Goal: Check status

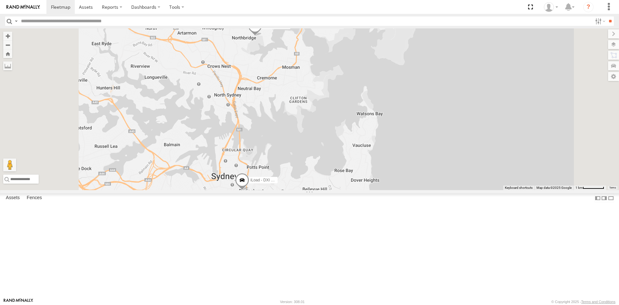
click at [249, 190] on span at bounding box center [242, 181] width 14 height 17
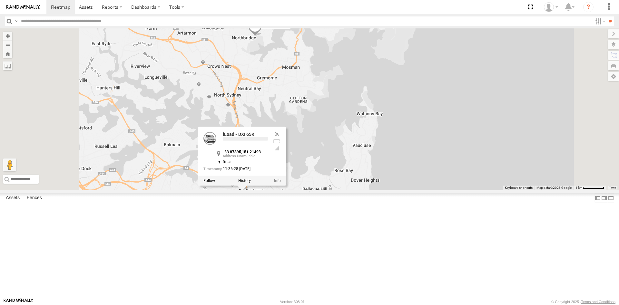
click at [286, 185] on div at bounding box center [242, 181] width 88 height 10
click at [251, 183] on label at bounding box center [244, 180] width 13 height 5
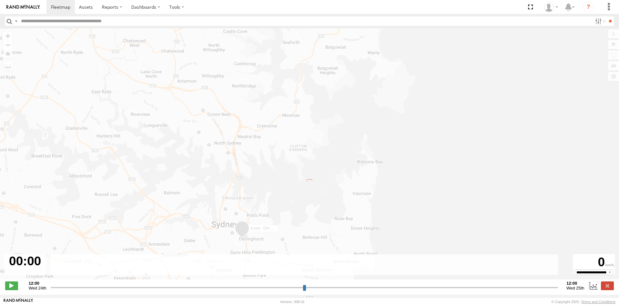
type input "**********"
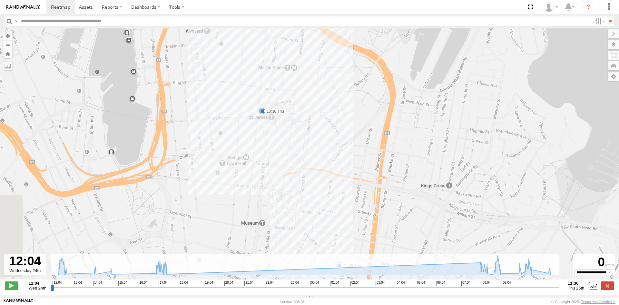
drag, startPoint x: 275, startPoint y: 136, endPoint x: 306, endPoint y: 152, distance: 34.5
click at [306, 152] on div "iLoad - DXI 65K 12:39 Wed 14:04 Wed 14:53 Wed 17:24 Wed 08:07 Thu 08:32 Thu 09:…" at bounding box center [309, 157] width 619 height 258
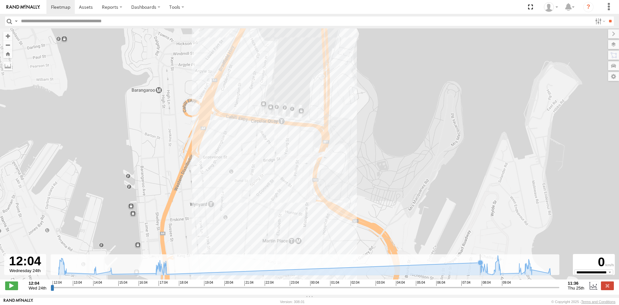
drag, startPoint x: 376, startPoint y: 86, endPoint x: 376, endPoint y: 264, distance: 178.3
click at [376, 264] on div "← Move left → Move right ↑ Move up ↓ Move down + Zoom in - Zoom out Home Jump l…" at bounding box center [309, 161] width 619 height 266
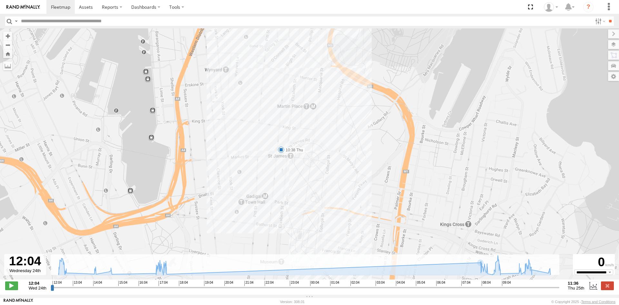
drag, startPoint x: 369, startPoint y: 166, endPoint x: 371, endPoint y: 81, distance: 84.5
click at [371, 81] on div "iLoad - DXI 65K 12:39 Wed 14:04 Wed 14:53 Wed 17:24 Wed 08:07 Thu 08:32 Thu 09:…" at bounding box center [309, 157] width 619 height 258
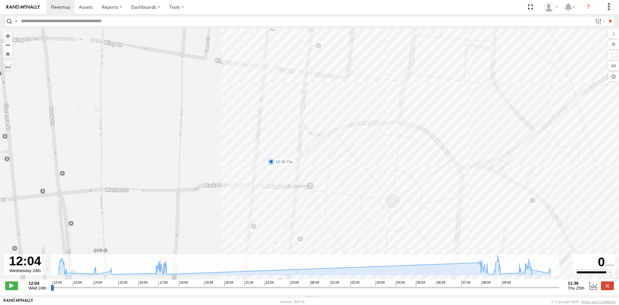
click at [269, 164] on span at bounding box center [271, 161] width 6 height 6
click at [375, 190] on div "iLoad - DXI 65K 12:39 Wed 14:04 Wed 14:53 Wed 17:24 Wed 08:07 Thu 08:32 Thu 09:…" at bounding box center [309, 157] width 619 height 258
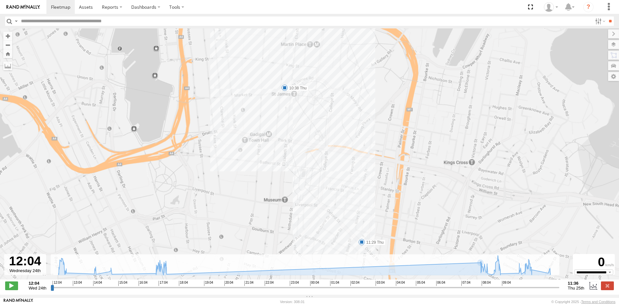
drag, startPoint x: 376, startPoint y: 199, endPoint x: 298, endPoint y: 90, distance: 133.7
click at [299, 91] on div "iLoad - DXI 65K 12:39 Wed 14:04 Wed 14:53 Wed 17:24 Wed 08:07 Thu 08:32 Thu 09:…" at bounding box center [309, 157] width 619 height 258
